Goal: Book appointment/travel/reservation

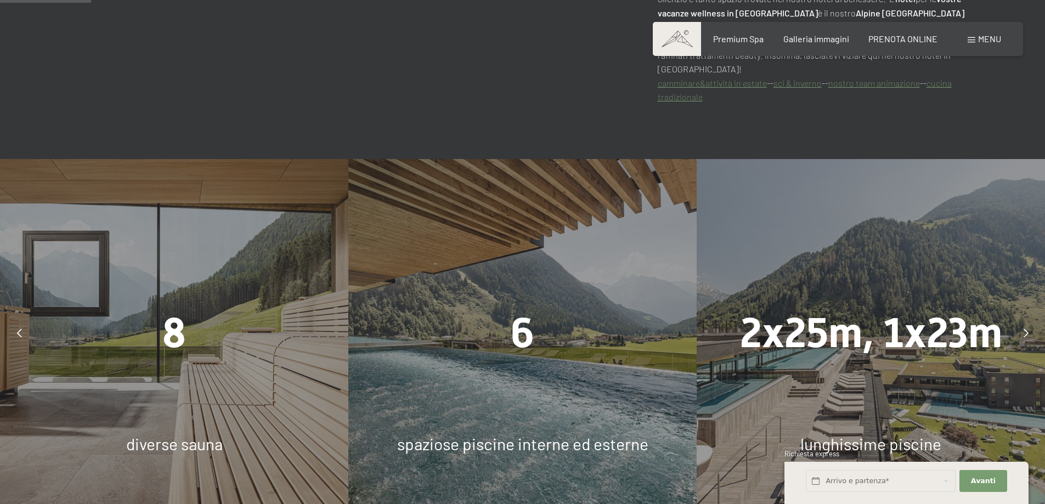
scroll to position [878, 0]
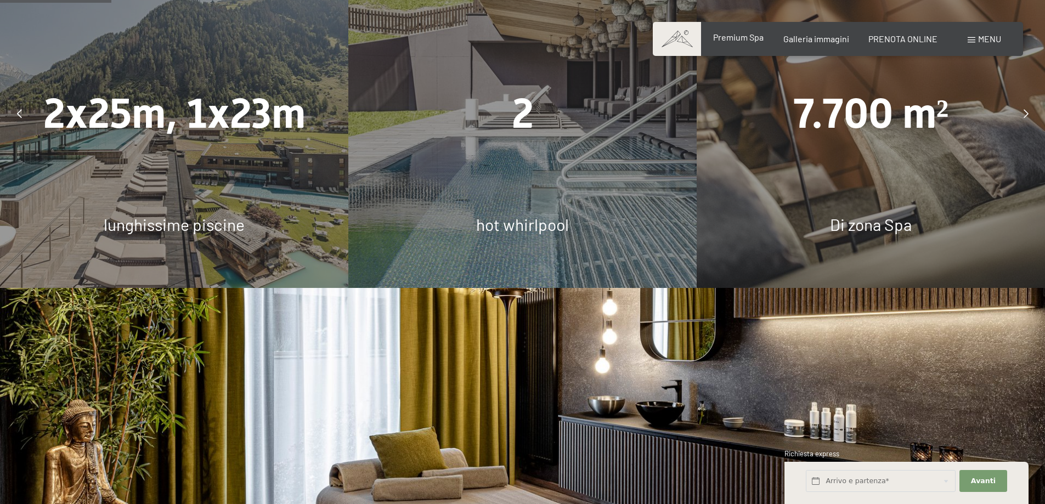
click at [729, 37] on span "Premium Spa" at bounding box center [738, 37] width 50 height 10
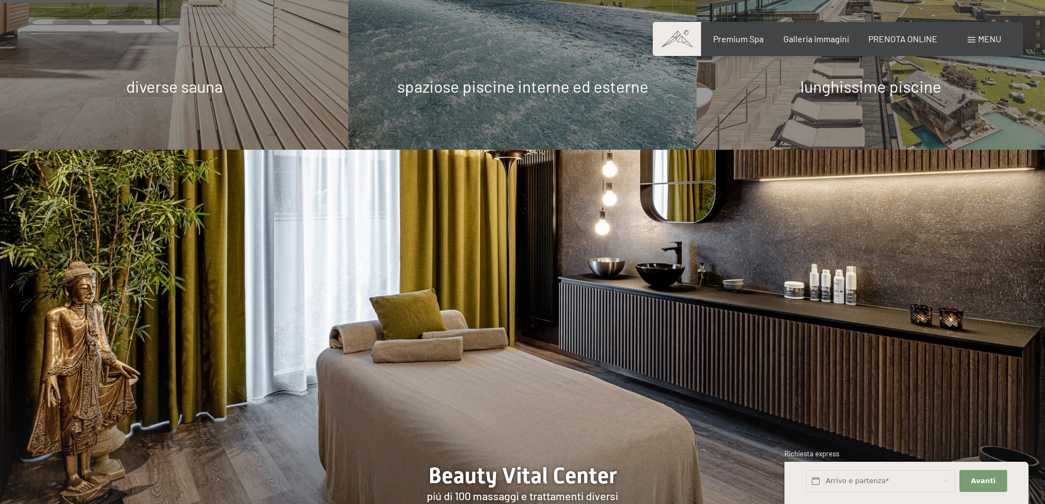
scroll to position [1371, 0]
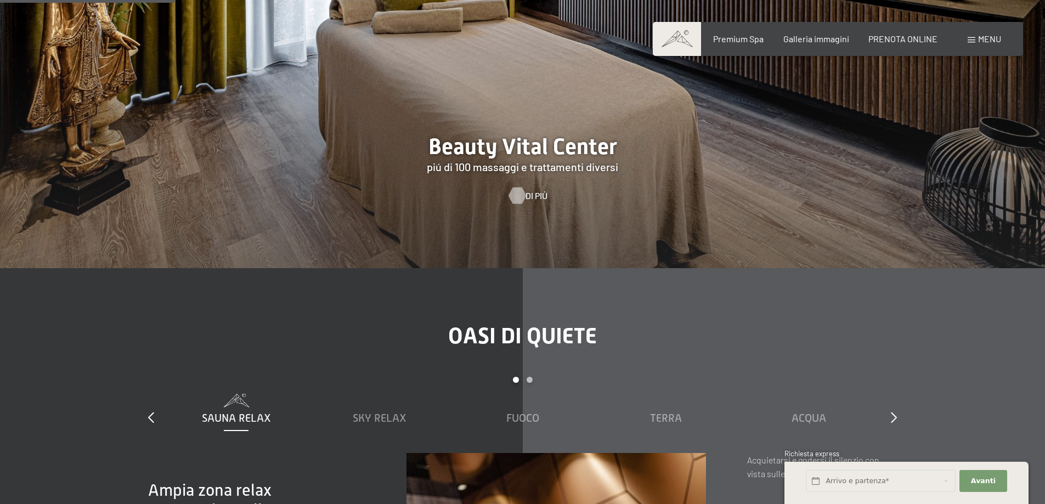
click at [531, 190] on span "Di più" at bounding box center [536, 196] width 22 height 12
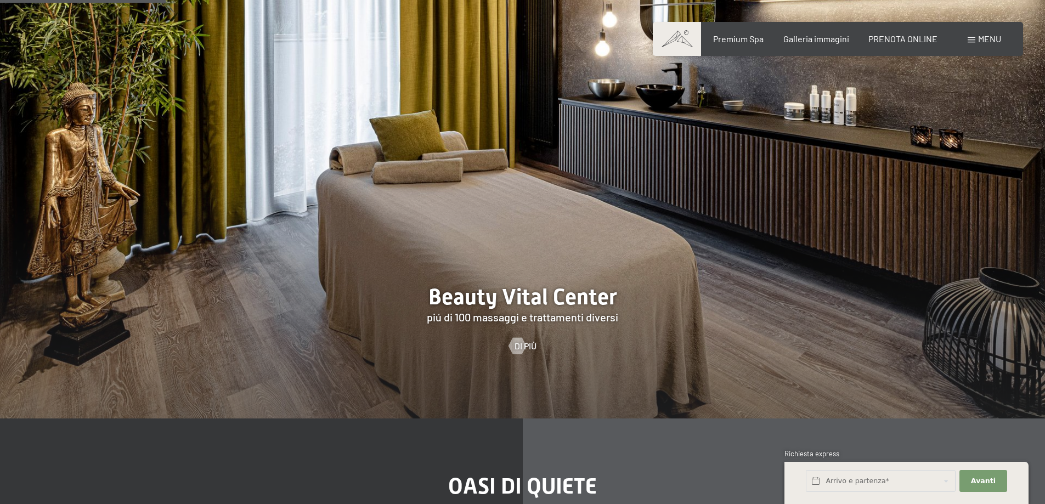
scroll to position [1314, 0]
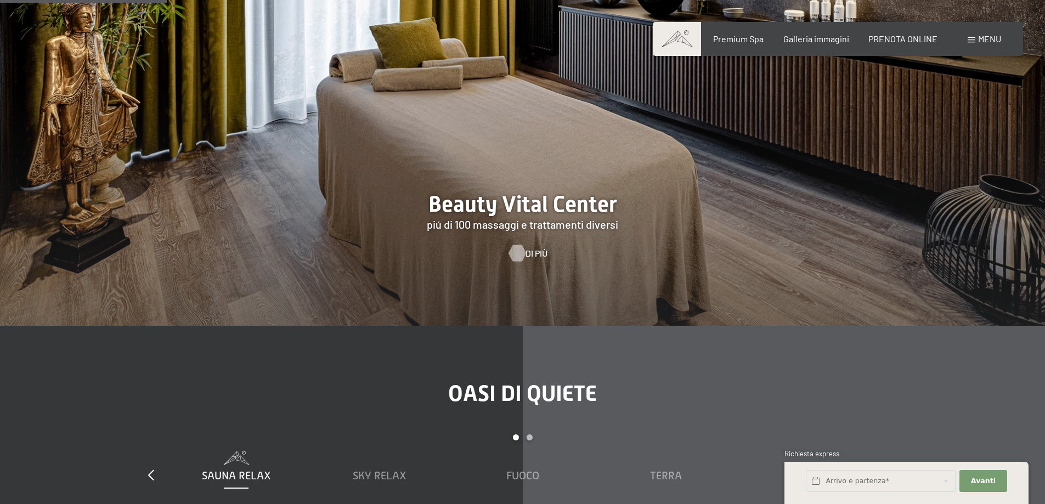
click at [516, 245] on div at bounding box center [516, 253] width 9 height 16
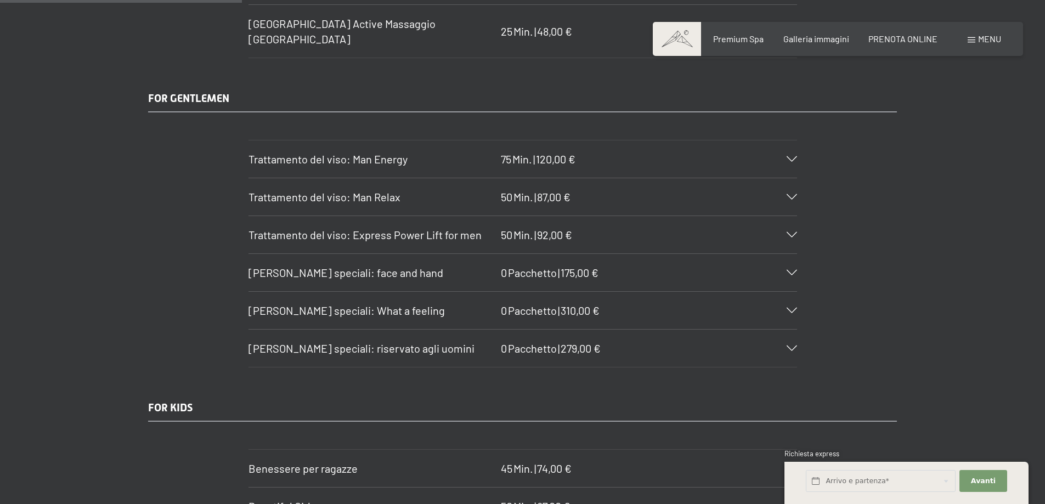
scroll to position [2029, 0]
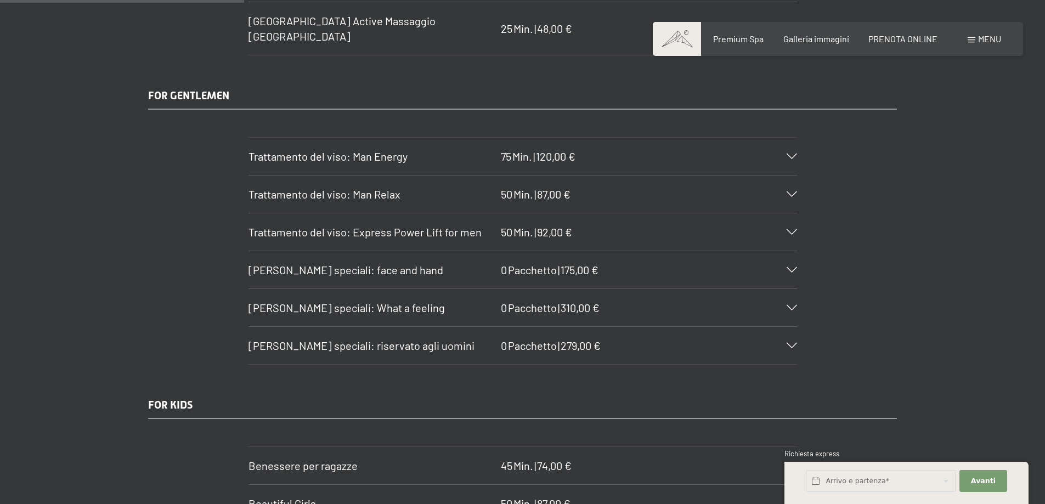
click at [785, 343] on div at bounding box center [785, 345] width 24 height 5
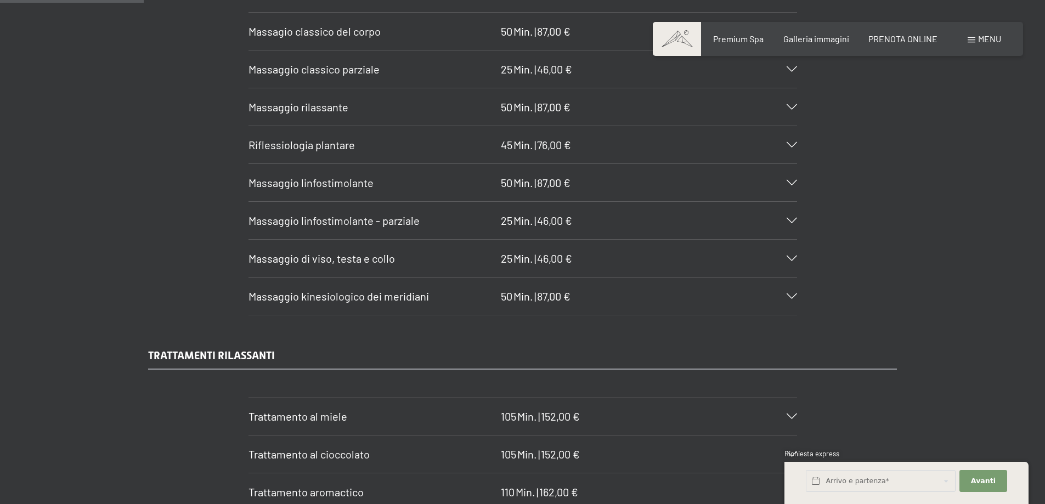
scroll to position [1152, 0]
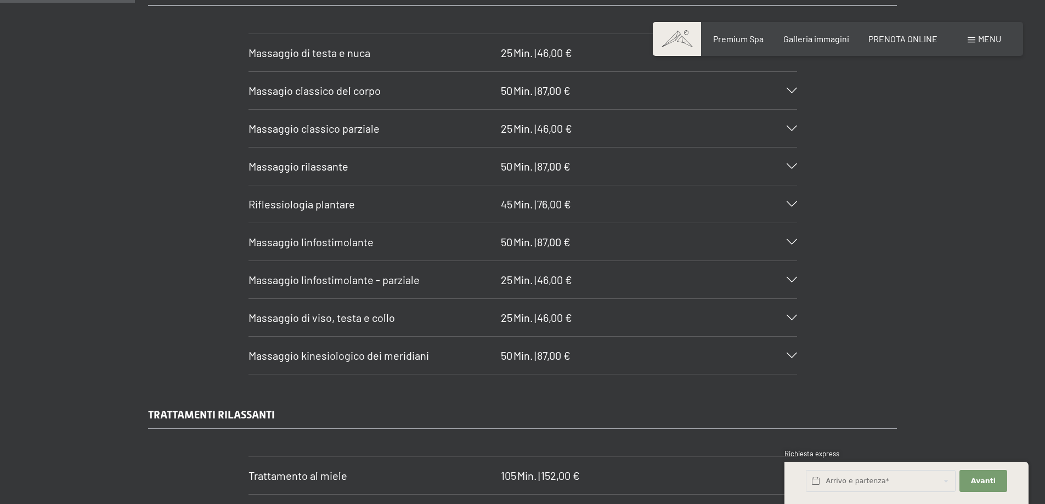
click at [795, 88] on icon at bounding box center [792, 90] width 10 height 5
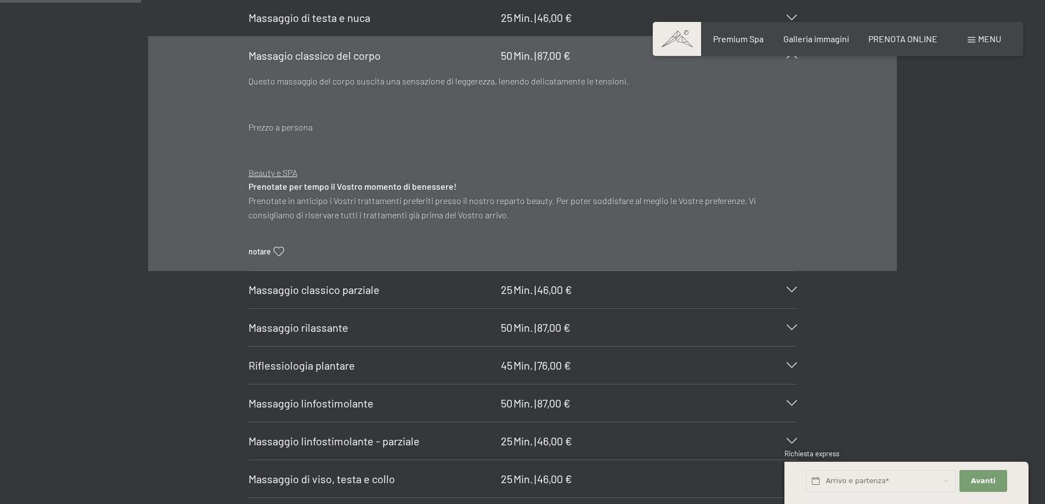
scroll to position [1207, 0]
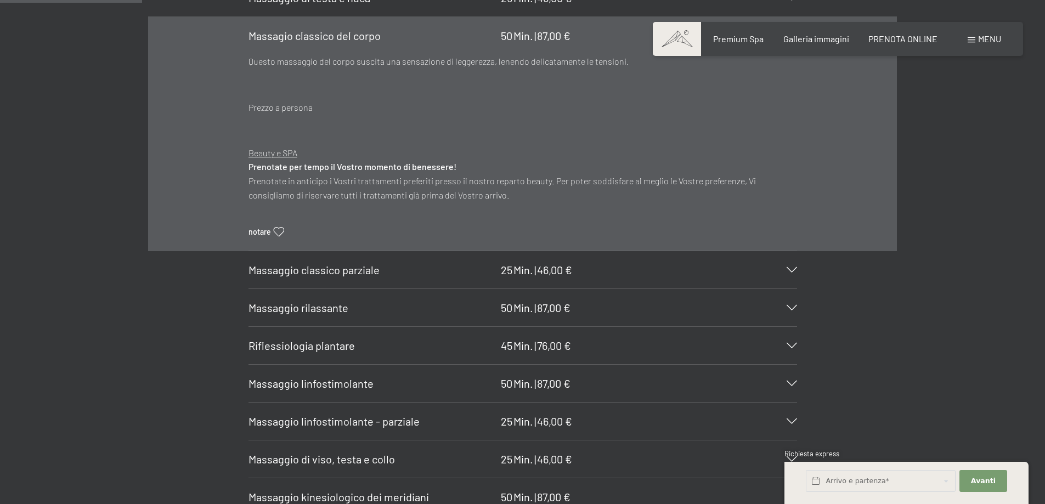
click at [794, 307] on icon at bounding box center [792, 307] width 10 height 5
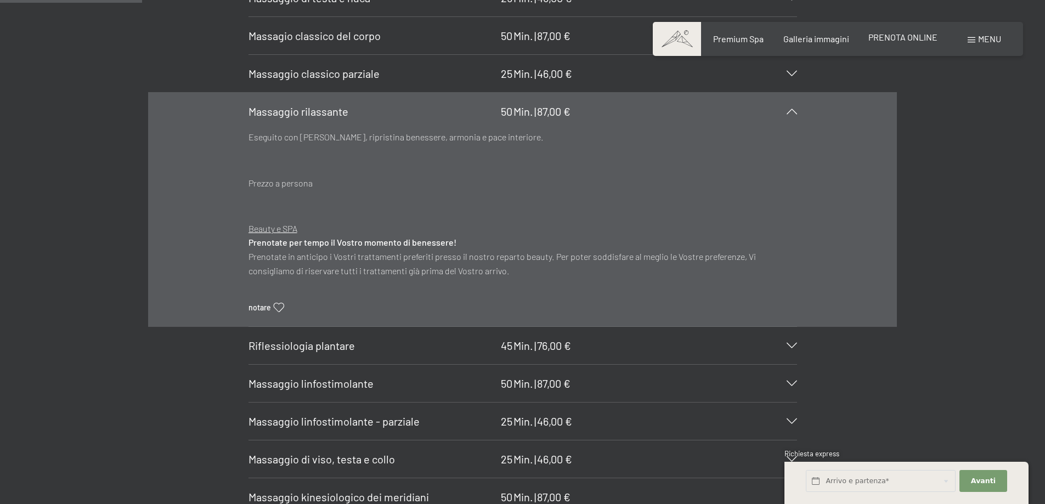
click at [904, 38] on span "PRENOTA ONLINE" at bounding box center [902, 37] width 69 height 10
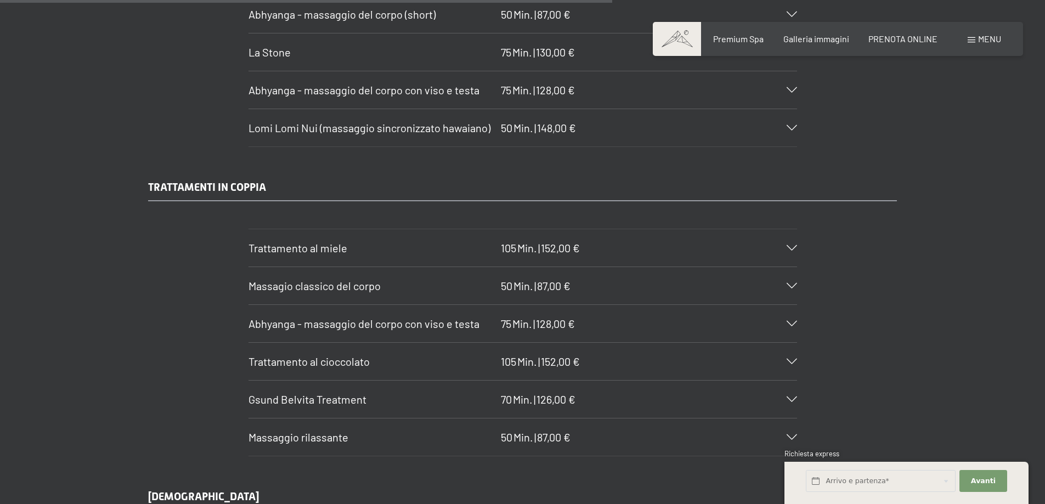
scroll to position [5101, 0]
click at [789, 245] on icon at bounding box center [792, 247] width 10 height 5
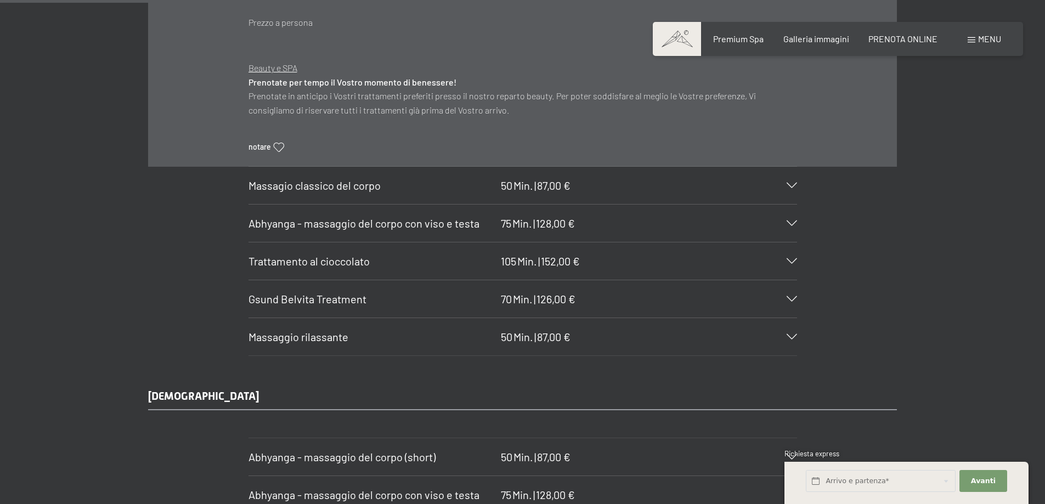
scroll to position [5430, 0]
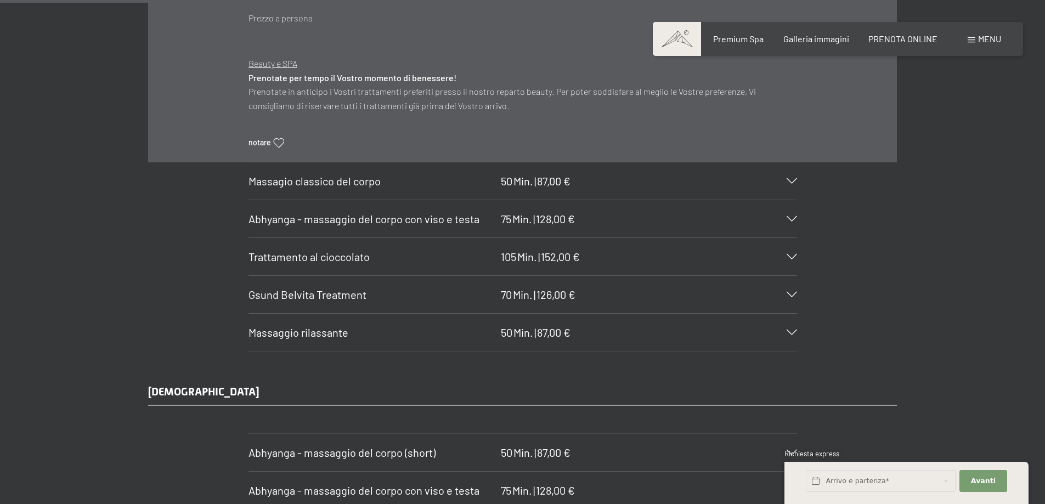
click at [791, 292] on icon at bounding box center [792, 294] width 10 height 5
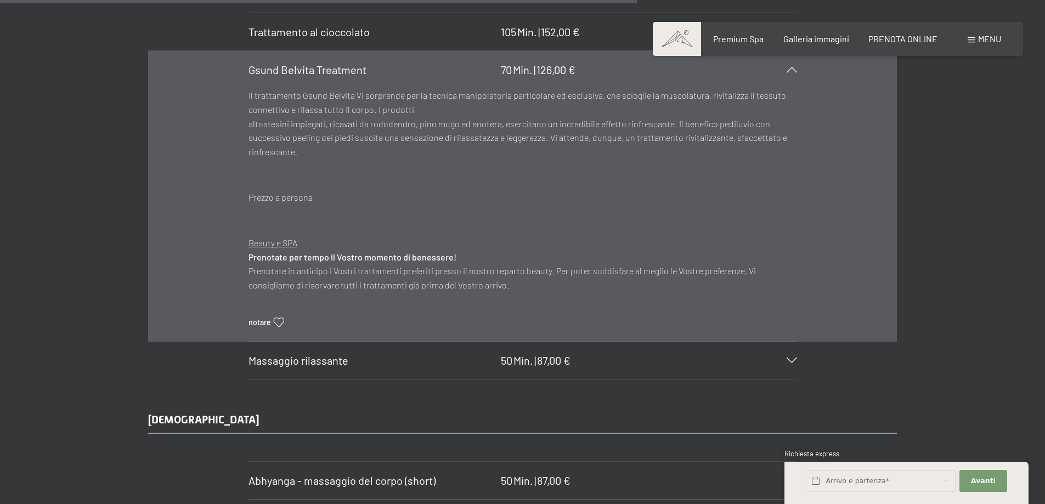
click at [791, 358] on icon at bounding box center [792, 360] width 10 height 5
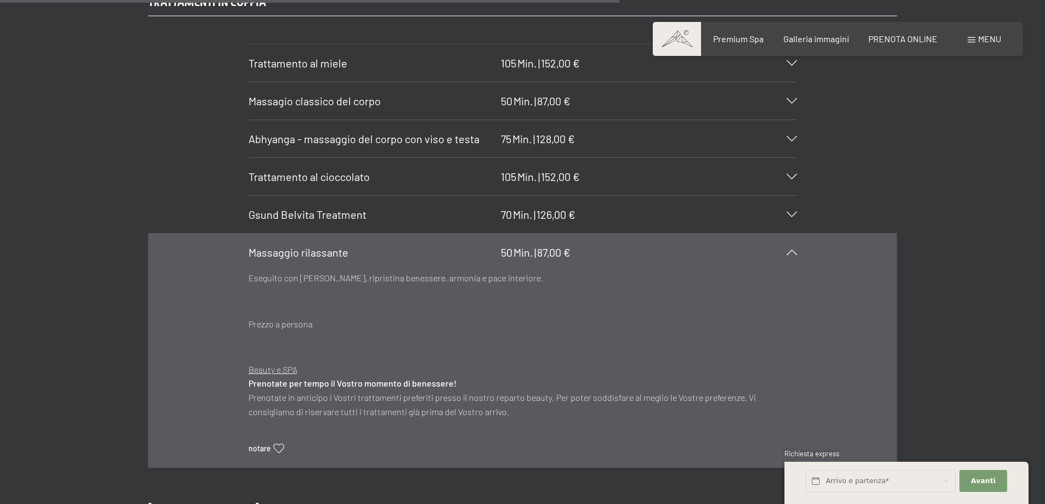
scroll to position [5266, 0]
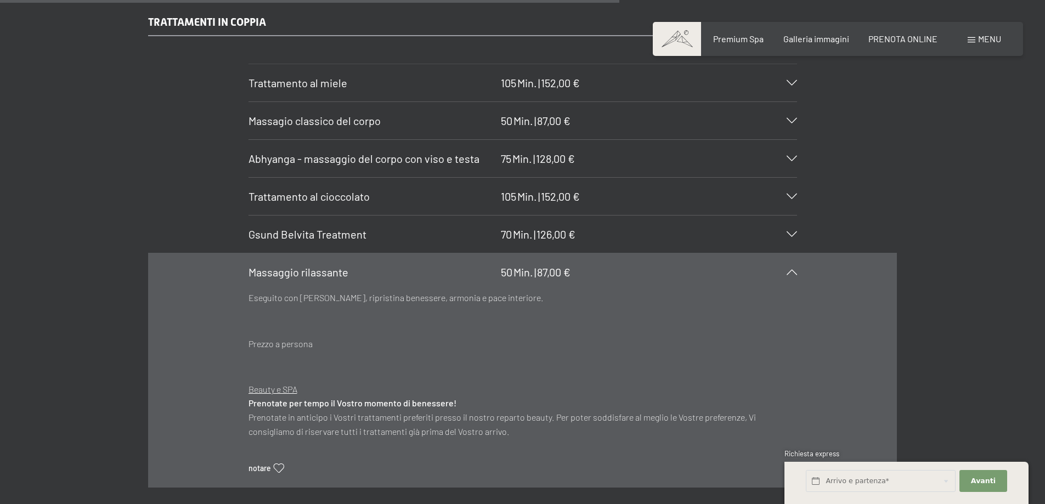
click at [795, 118] on icon at bounding box center [792, 120] width 10 height 5
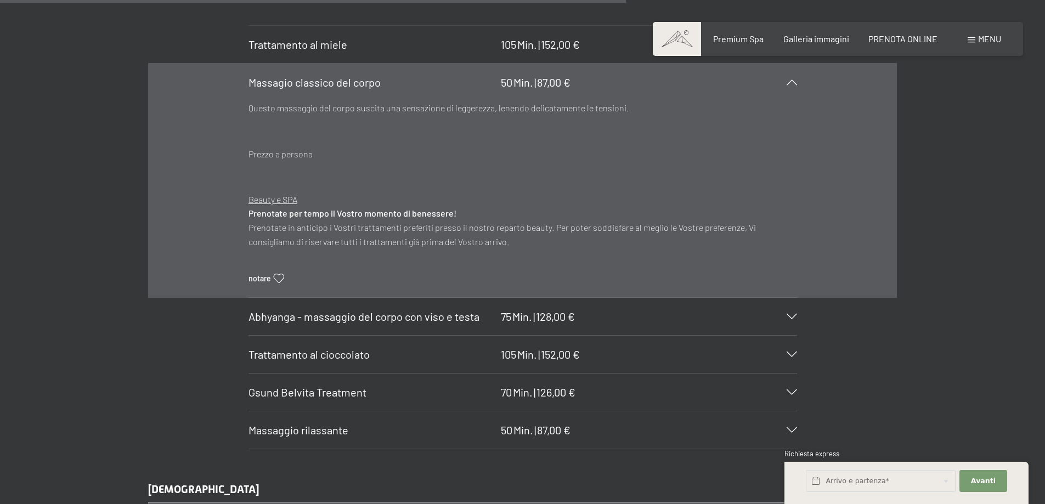
scroll to position [5320, 0]
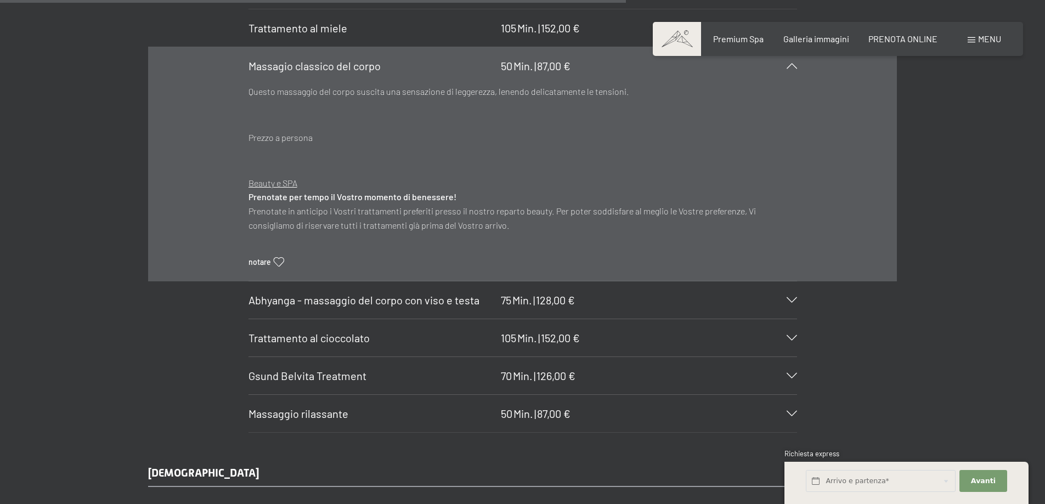
click at [789, 357] on div "Gsund Belvita Treatment 70 Min. | 126,00 €" at bounding box center [522, 375] width 548 height 37
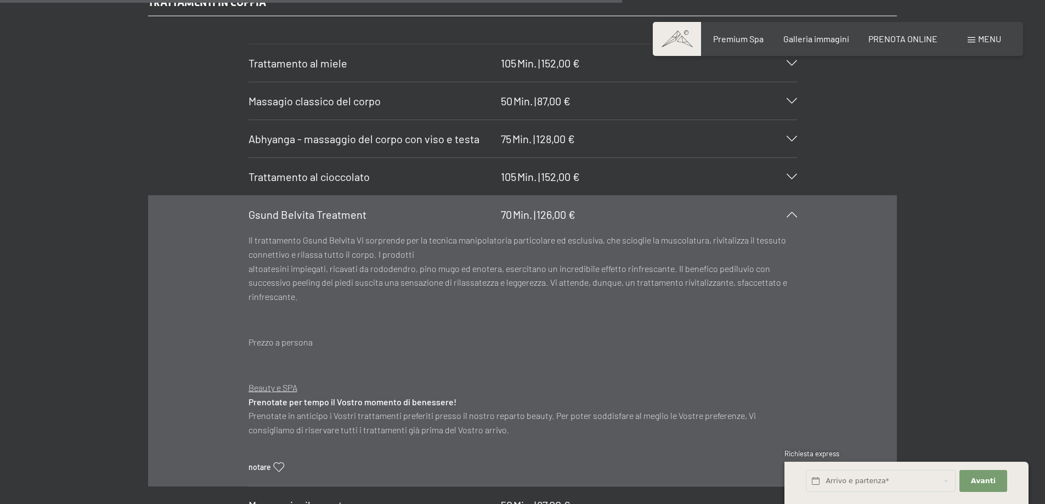
scroll to position [5266, 0]
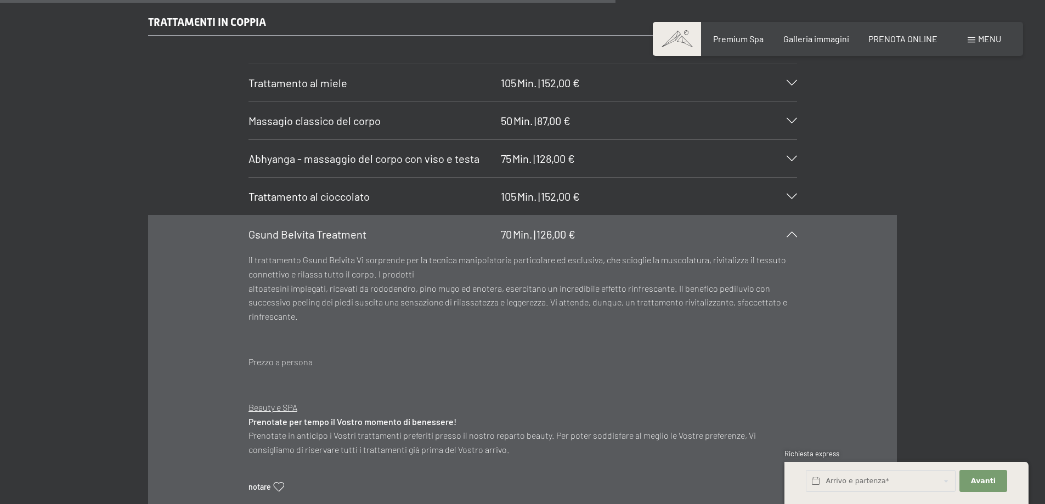
click at [793, 140] on div "Abhyanga - massaggio del corpo con viso e [PERSON_NAME] 75 Min. | 128,00 €" at bounding box center [522, 158] width 548 height 37
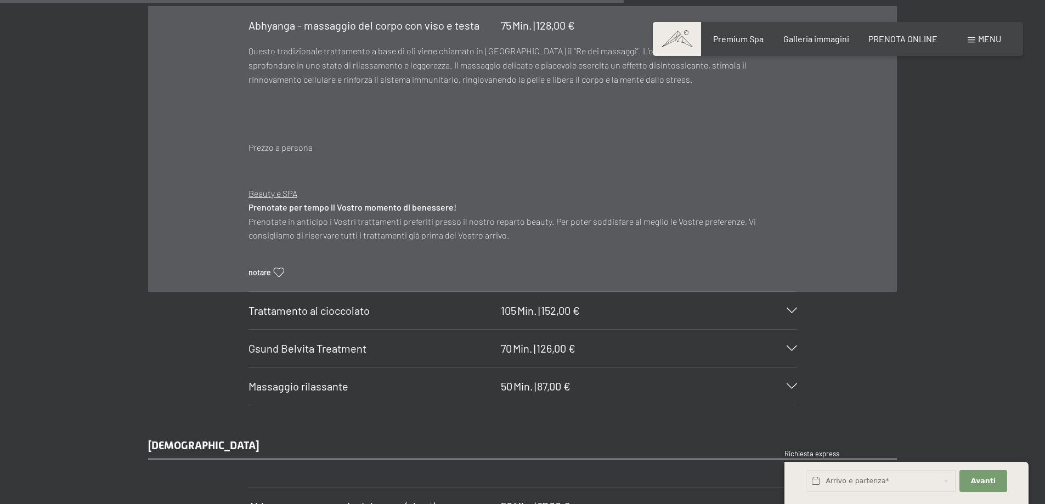
scroll to position [5430, 0]
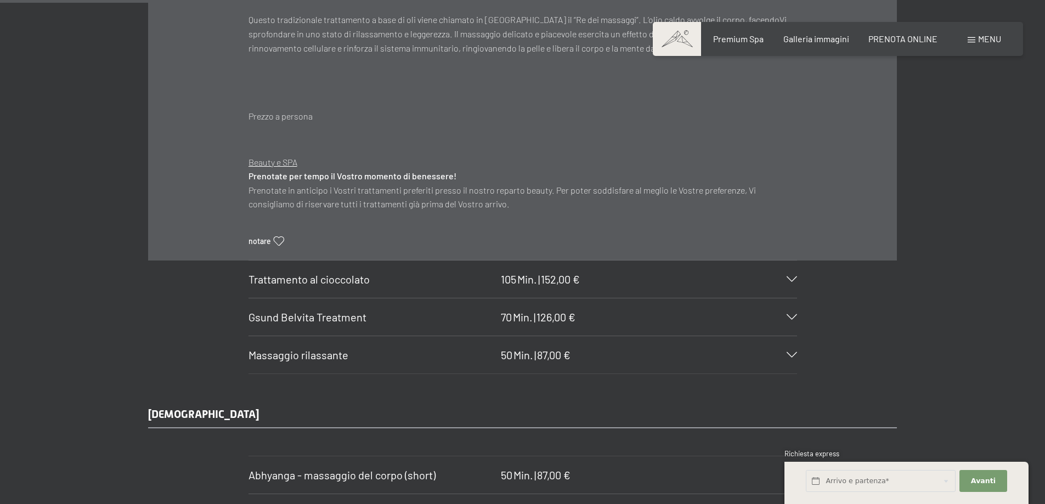
click at [793, 276] on icon at bounding box center [792, 278] width 10 height 5
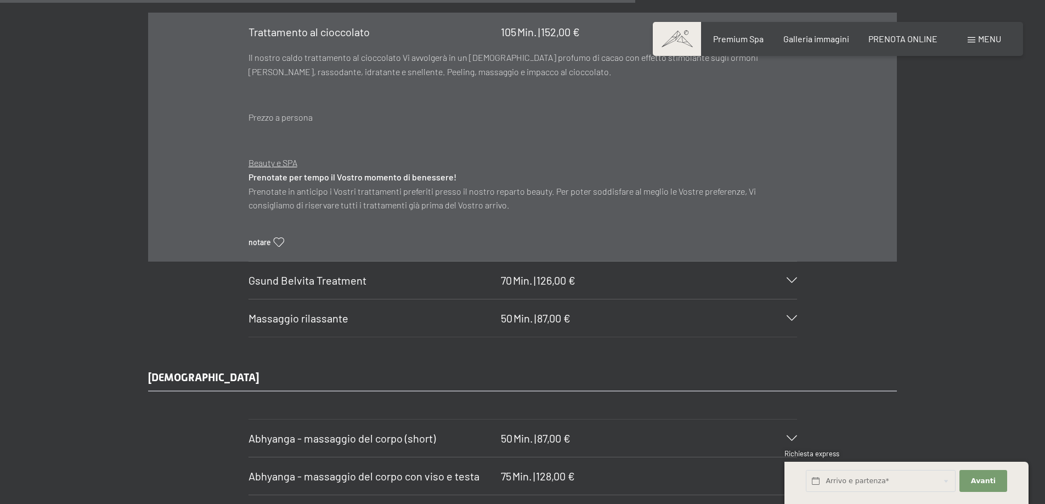
click at [791, 315] on icon at bounding box center [792, 317] width 10 height 5
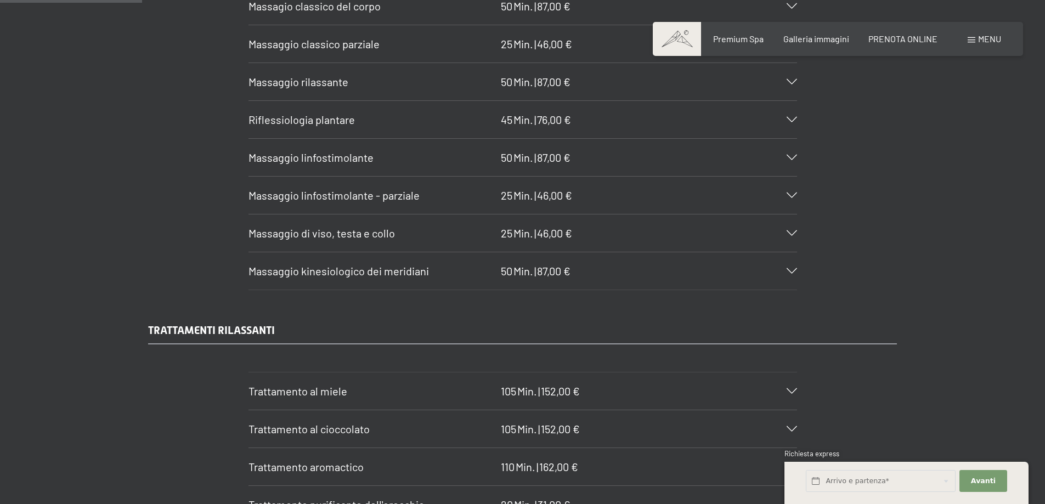
scroll to position [1207, 0]
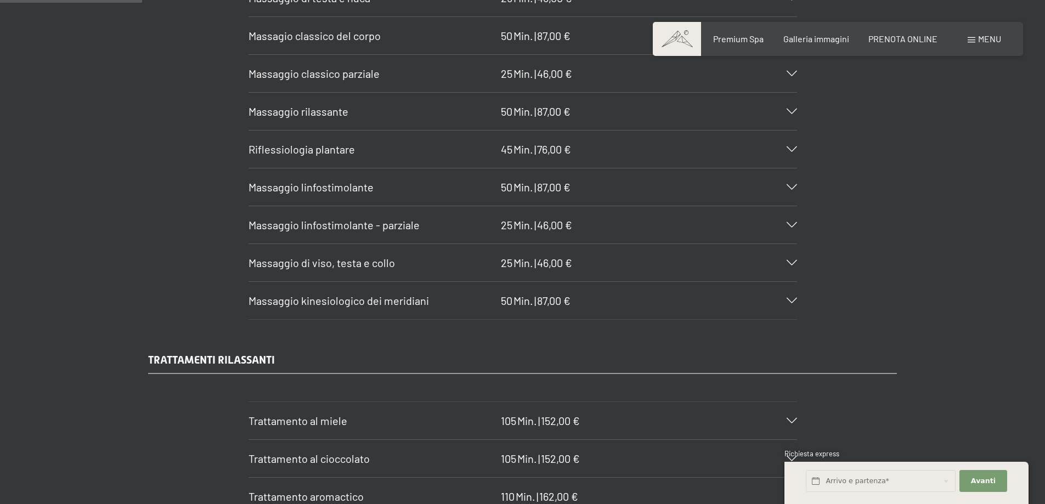
click at [793, 300] on icon at bounding box center [792, 300] width 10 height 5
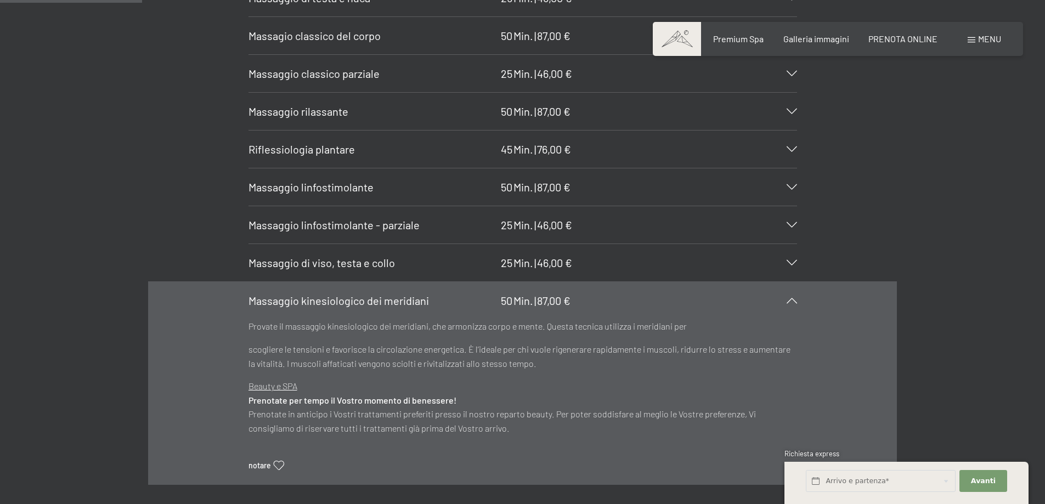
click at [793, 300] on icon at bounding box center [792, 300] width 10 height 5
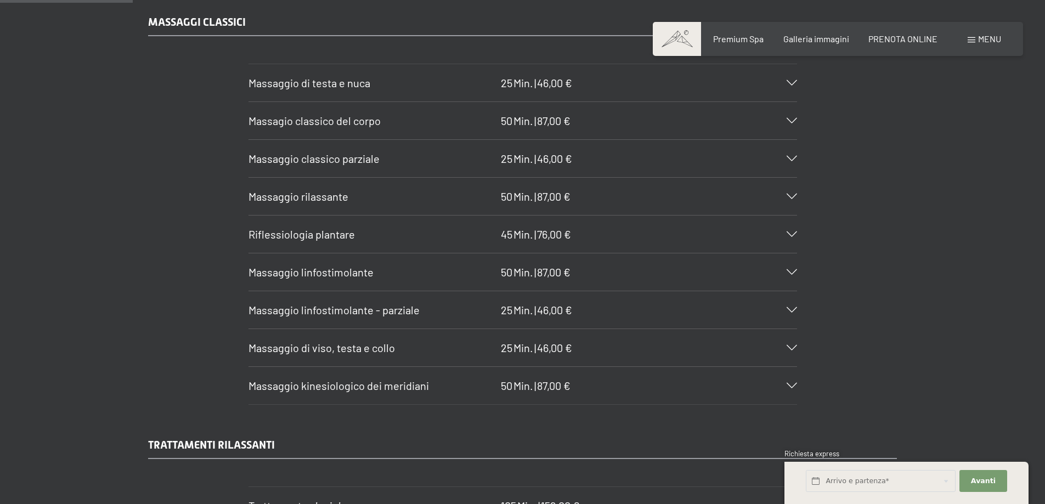
scroll to position [1097, 0]
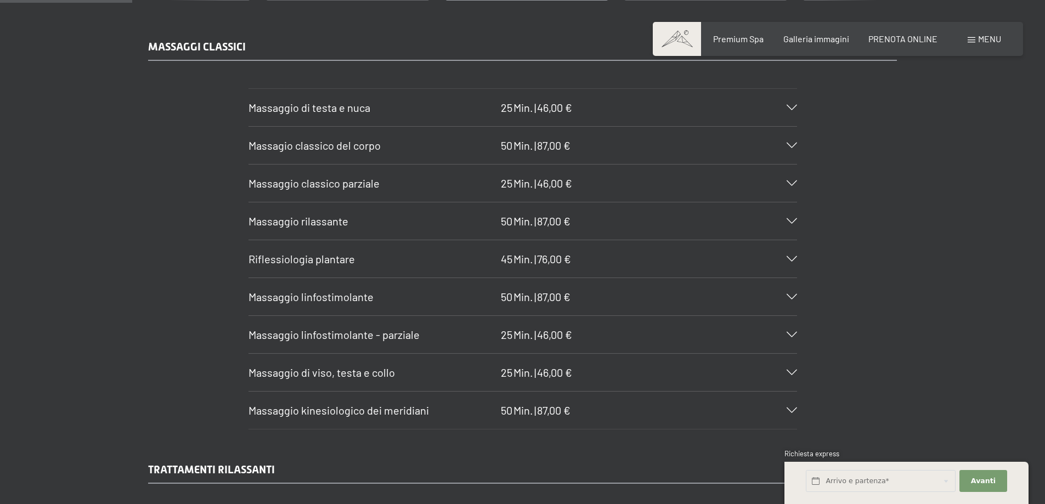
click at [790, 180] on div "Massaggio classico [PERSON_NAME] 25 Min. | 46,00 €" at bounding box center [522, 183] width 548 height 37
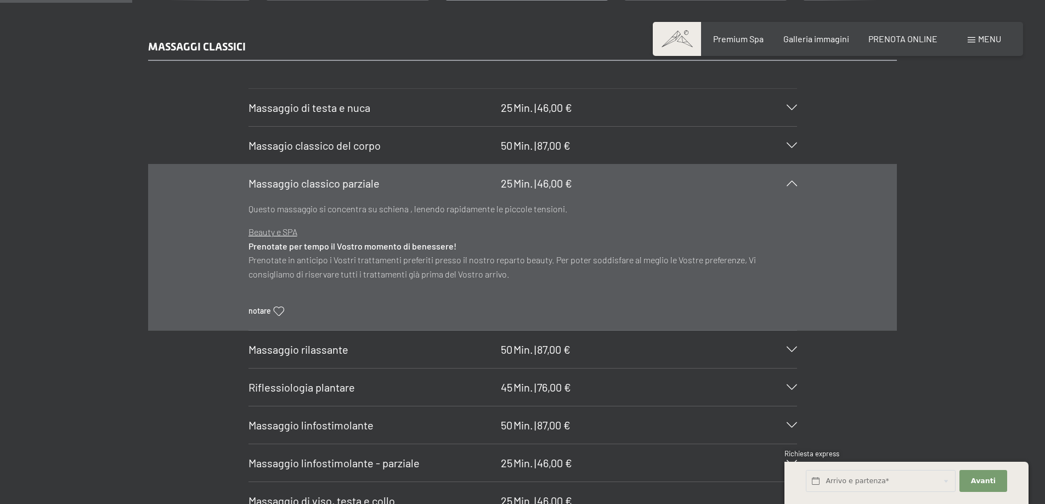
click at [790, 183] on icon at bounding box center [792, 182] width 10 height 5
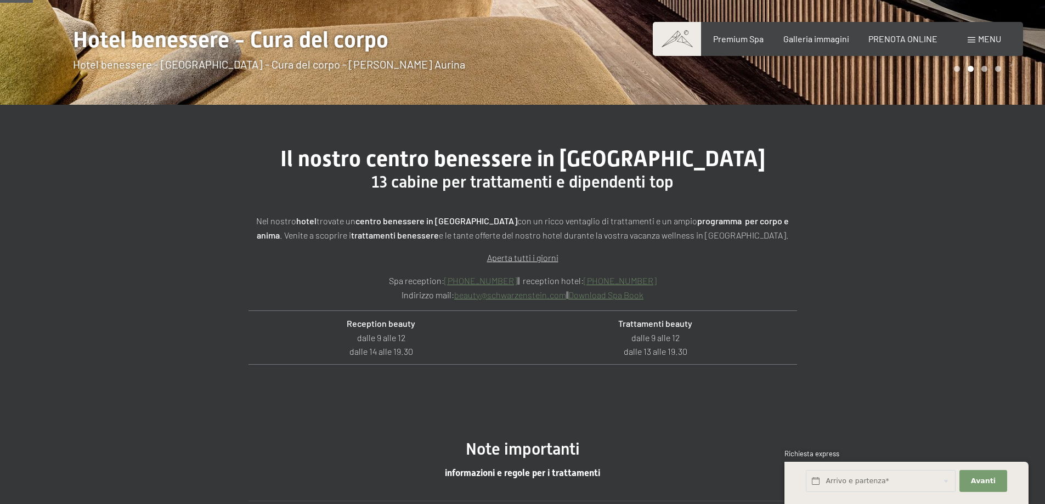
scroll to position [274, 0]
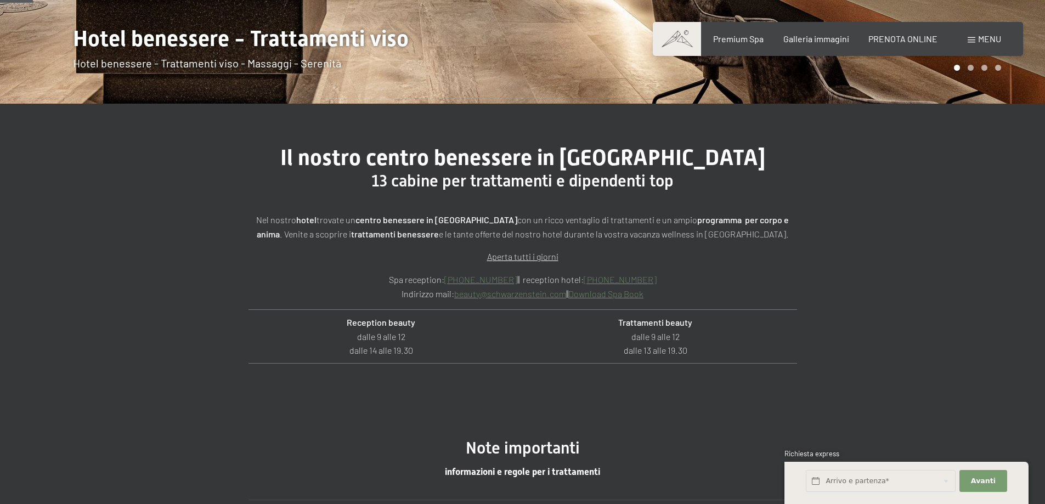
click at [487, 295] on link "beauty@ no-spam. schwarzenstein. no-spam. com" at bounding box center [510, 294] width 112 height 10
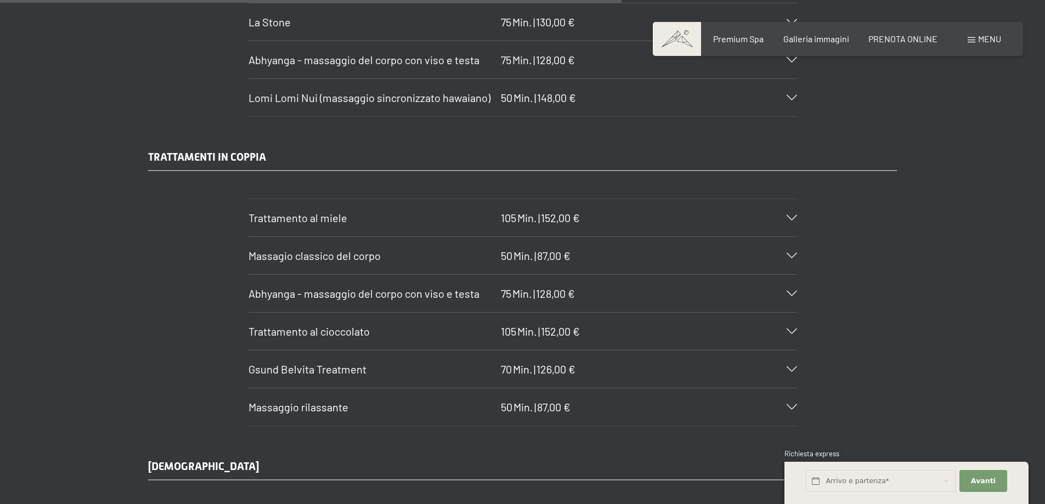
scroll to position [5266, 0]
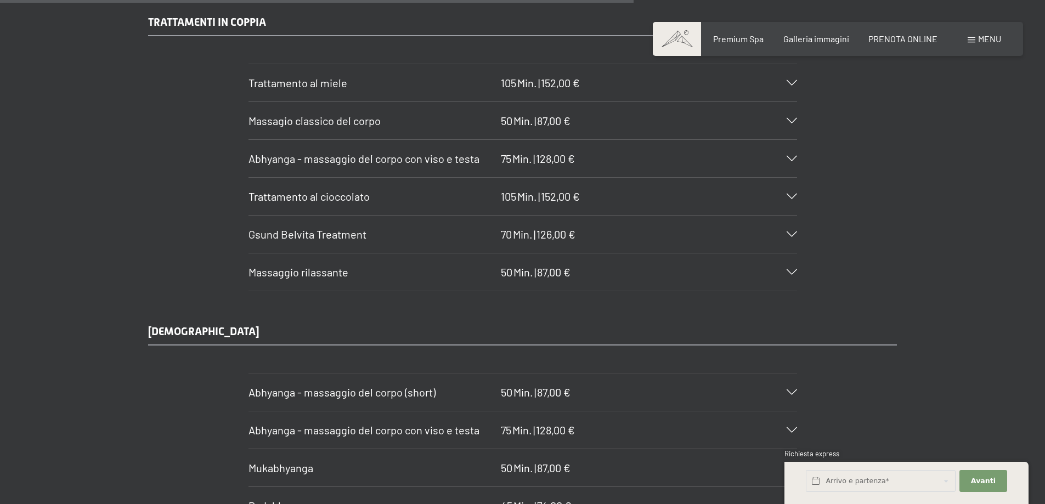
click at [791, 231] on icon at bounding box center [792, 233] width 10 height 5
